Goal: Task Accomplishment & Management: Use online tool/utility

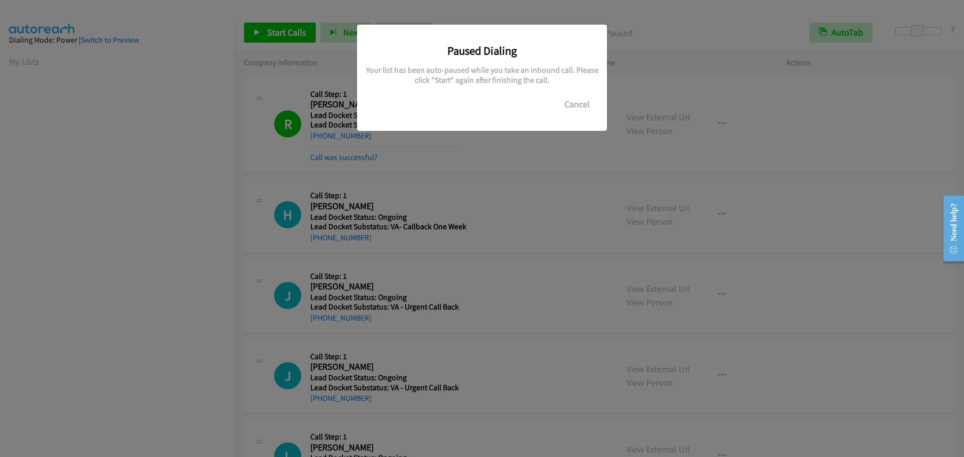
scroll to position [106, 0]
click at [577, 100] on button "Cancel" at bounding box center [577, 104] width 45 height 20
click at [579, 103] on button "Cancel" at bounding box center [577, 104] width 45 height 20
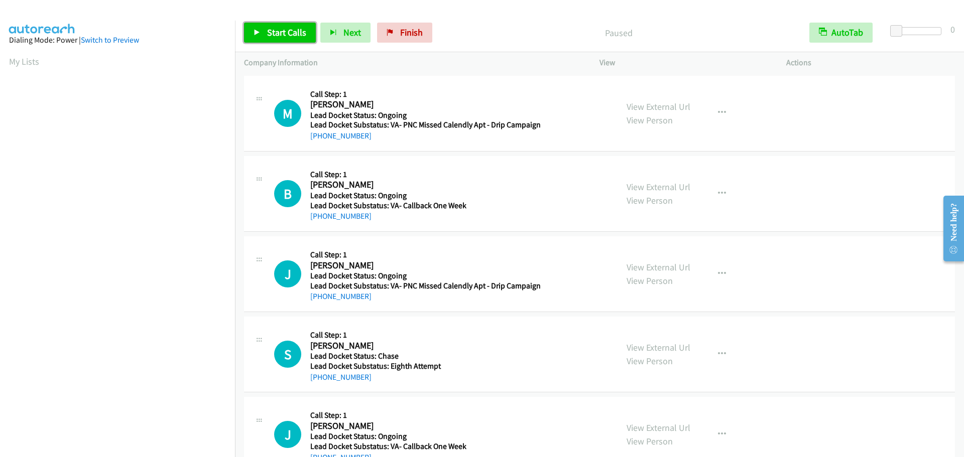
click at [262, 36] on link "Start Calls" at bounding box center [280, 33] width 72 height 20
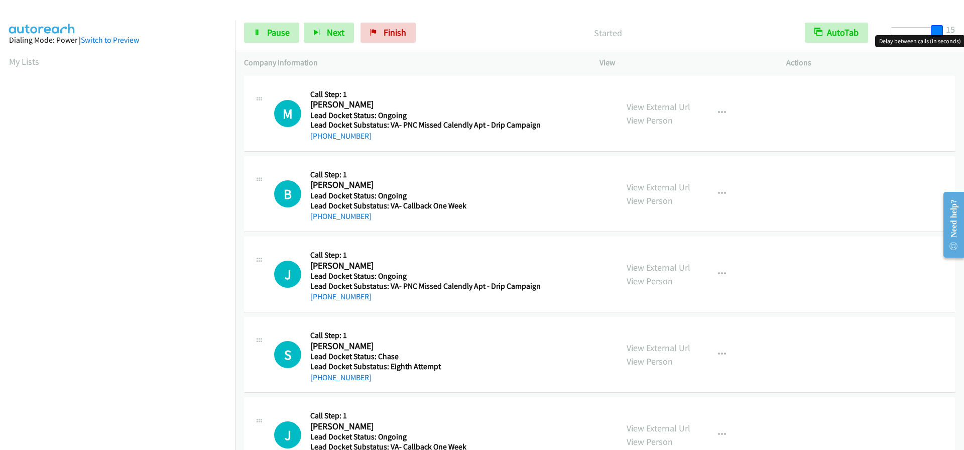
drag, startPoint x: 899, startPoint y: 29, endPoint x: 963, endPoint y: 38, distance: 65.5
click at [963, 38] on body "Start Calls Pause Next Finish Started AutoTab AutoTab 15 Company Information In…" at bounding box center [482, 24] width 964 height 48
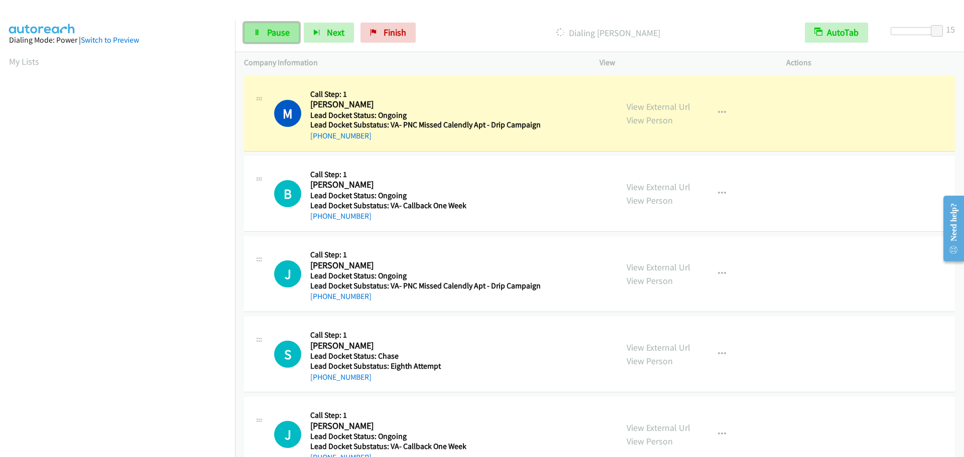
click at [281, 32] on span "Pause" at bounding box center [278, 33] width 23 height 12
